Goal: Task Accomplishment & Management: Complete application form

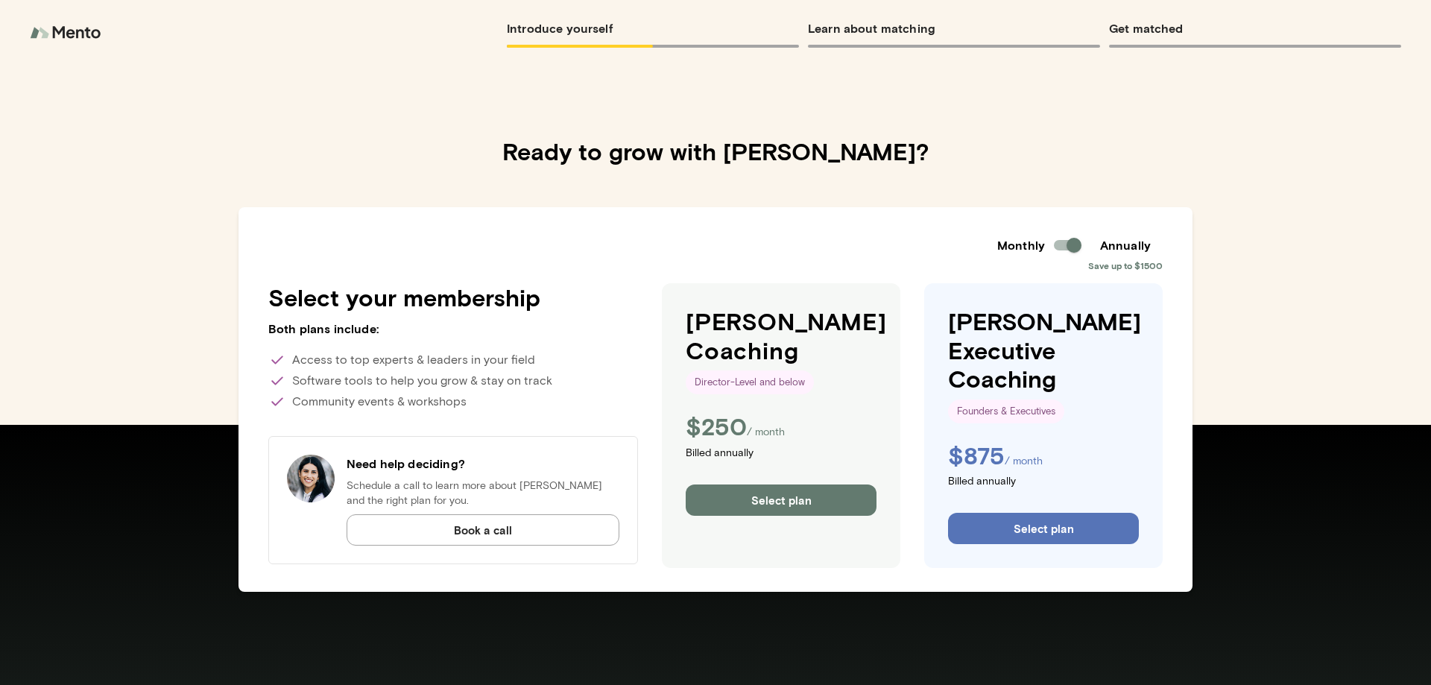
click at [786, 495] on button "Select plan" at bounding box center [781, 499] width 191 height 31
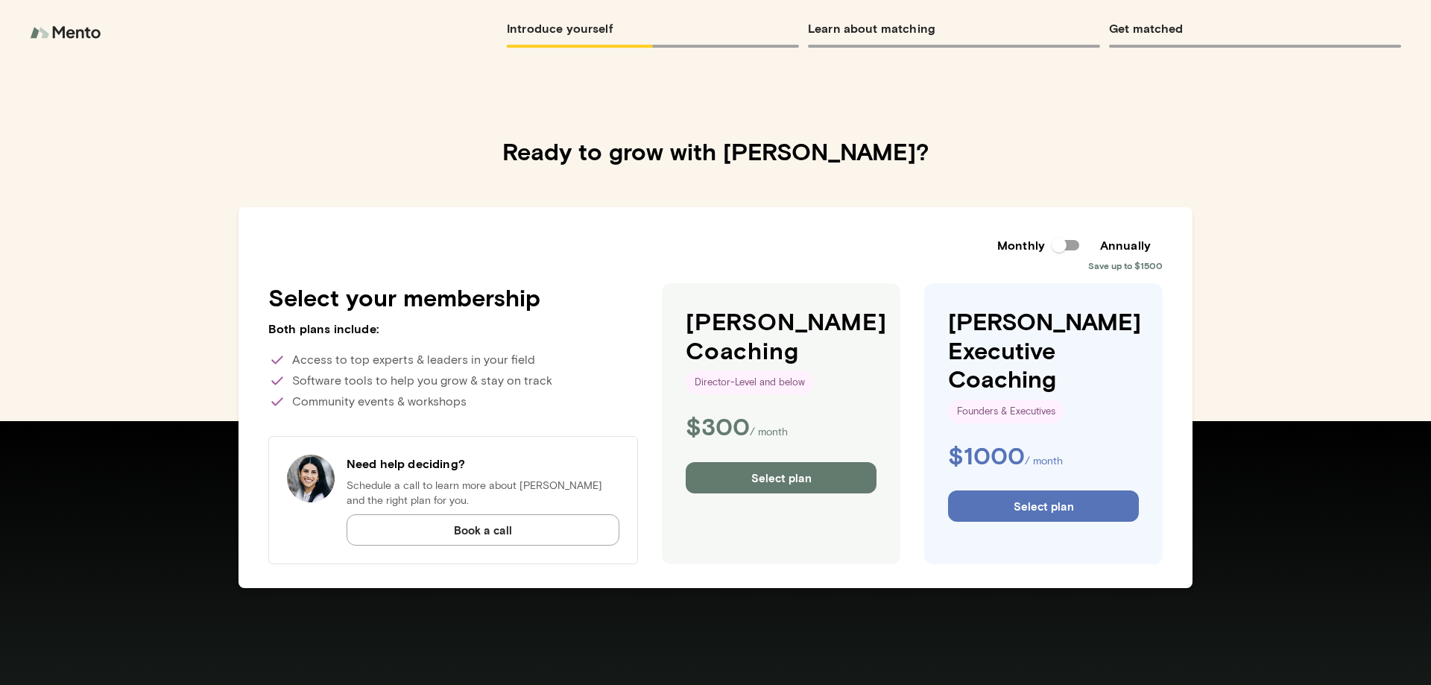
click at [807, 482] on button "Select plan" at bounding box center [781, 477] width 191 height 31
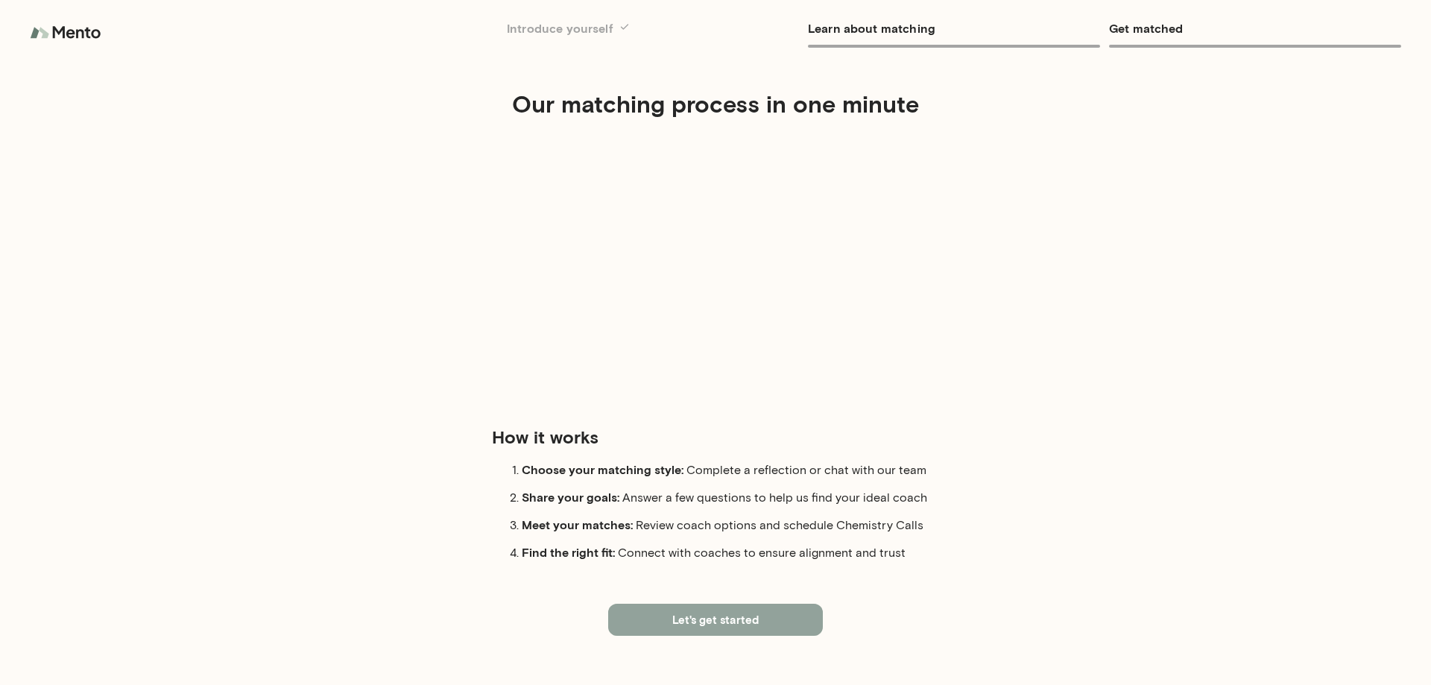
click at [745, 613] on button "Let's get started" at bounding box center [715, 619] width 215 height 31
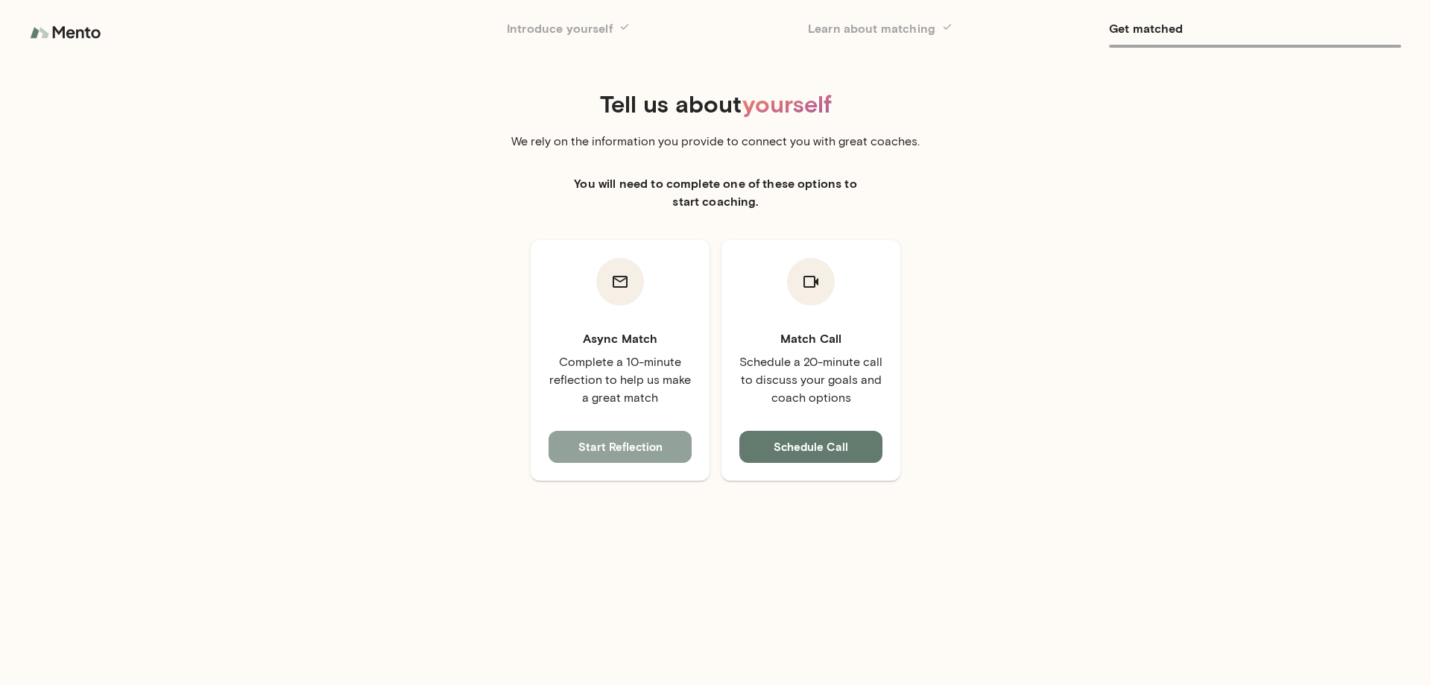
click at [630, 448] on button "Start Reflection" at bounding box center [620, 446] width 143 height 31
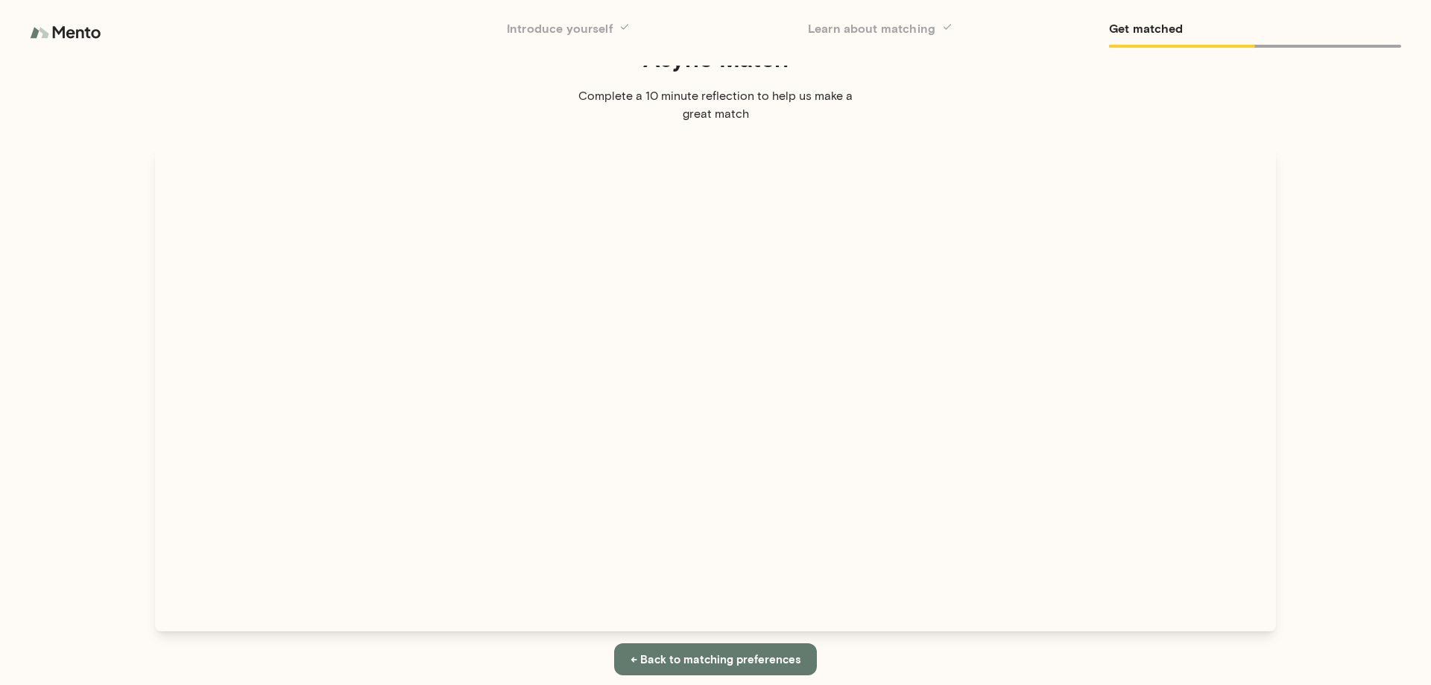
scroll to position [48, 0]
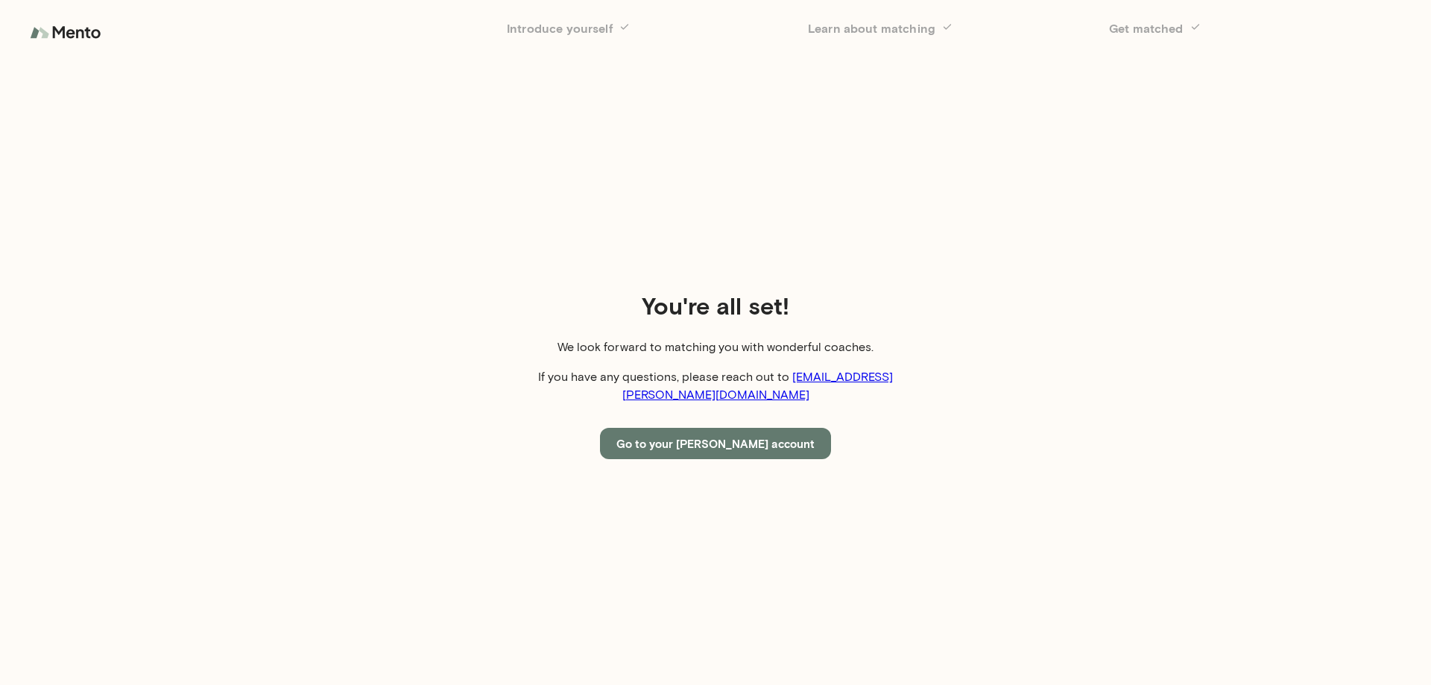
click at [721, 437] on button "Go to your Mento account" at bounding box center [715, 443] width 231 height 31
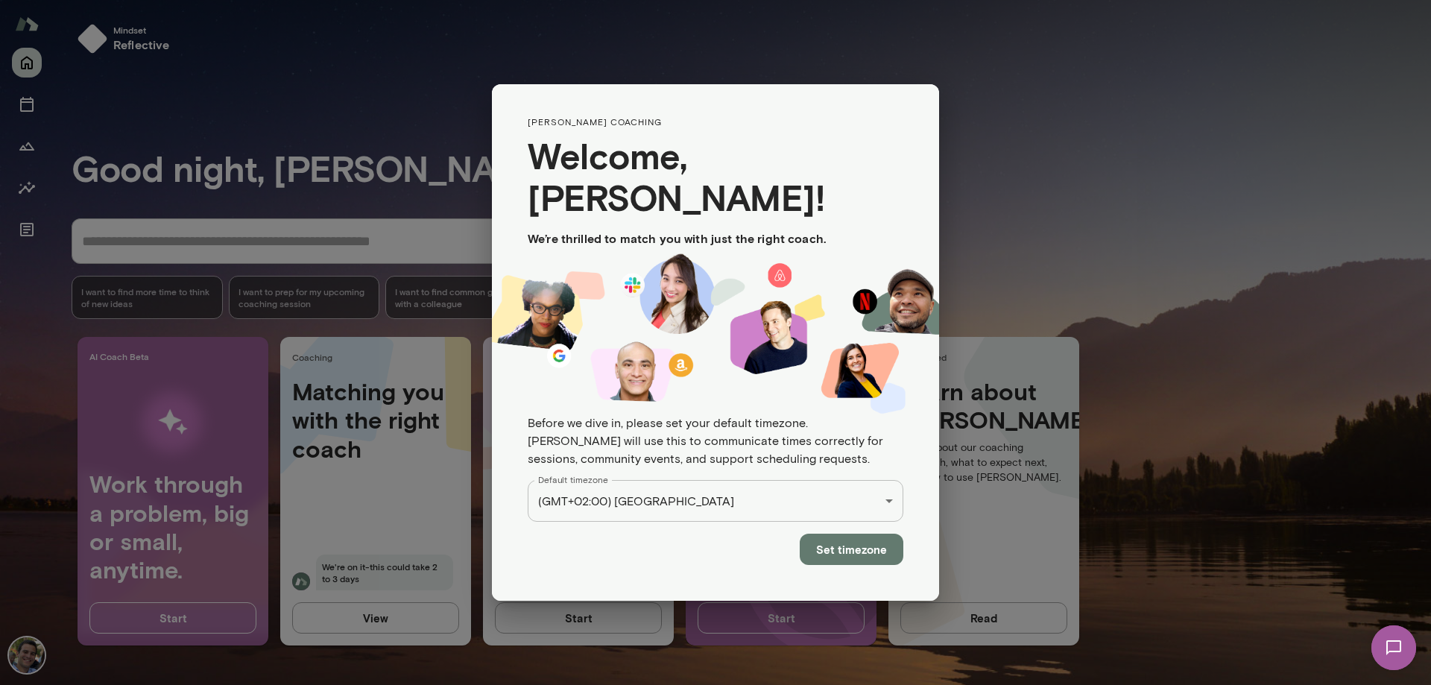
click at [840, 549] on button "Set timezone" at bounding box center [852, 549] width 104 height 31
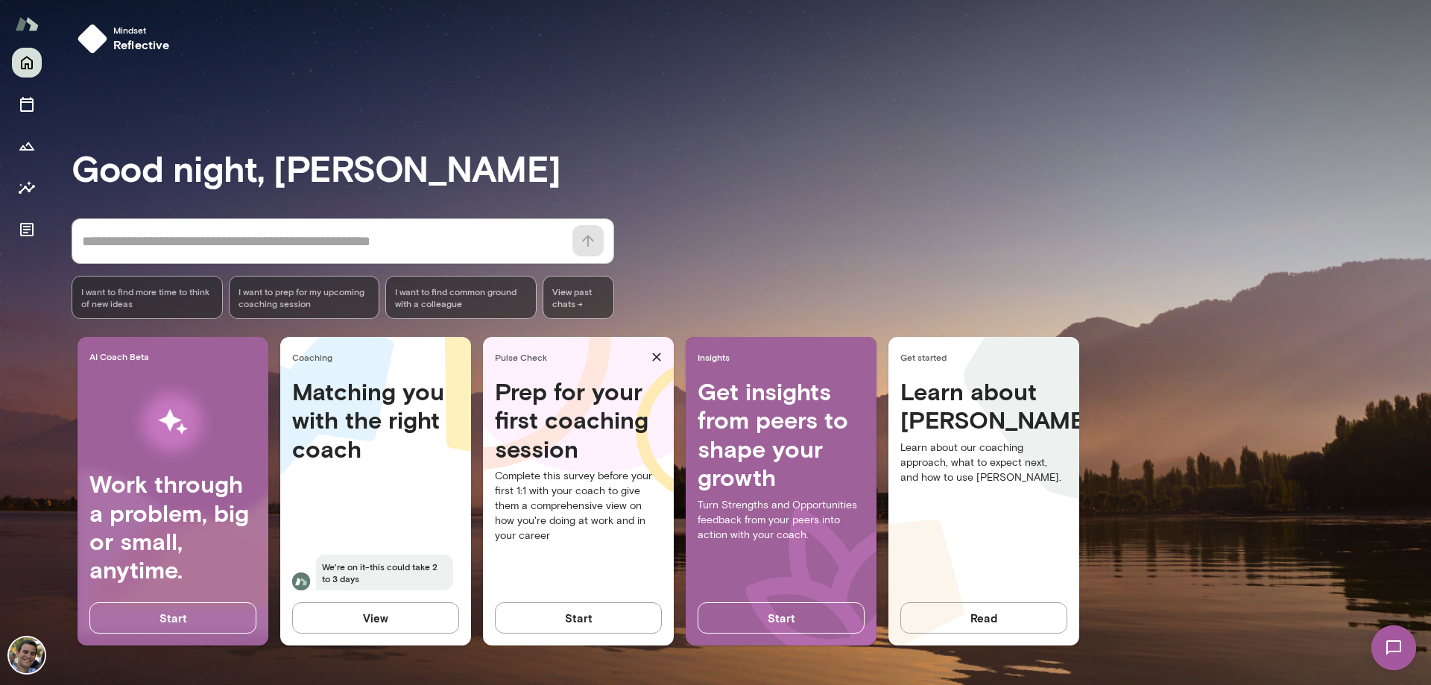
click at [358, 619] on button "View" at bounding box center [375, 617] width 167 height 31
